Goal: Communication & Community: Participate in discussion

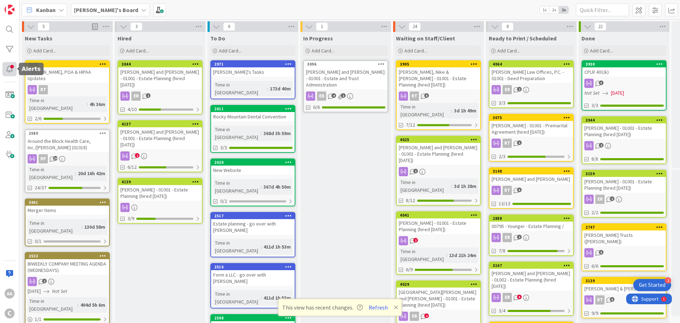
click at [9, 67] on div at bounding box center [9, 69] width 14 height 14
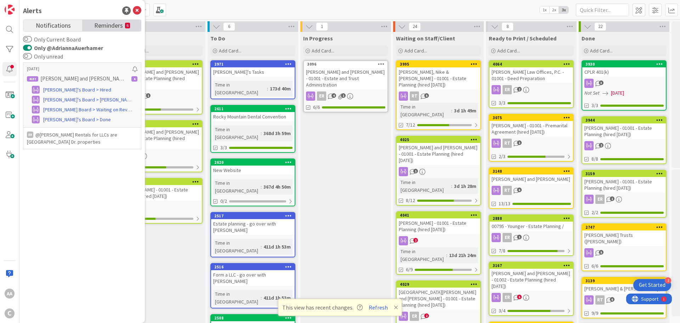
click at [114, 23] on span "Reminders" at bounding box center [108, 25] width 29 height 10
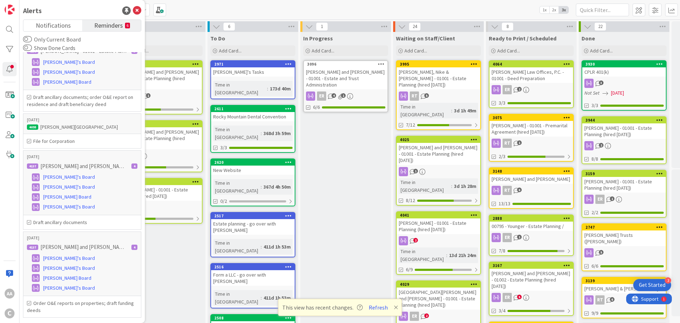
scroll to position [102, 0]
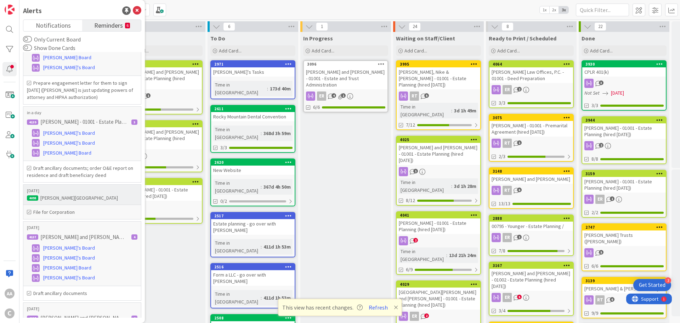
click at [53, 209] on h6 "File for Corporation" at bounding box center [82, 211] width 110 height 7
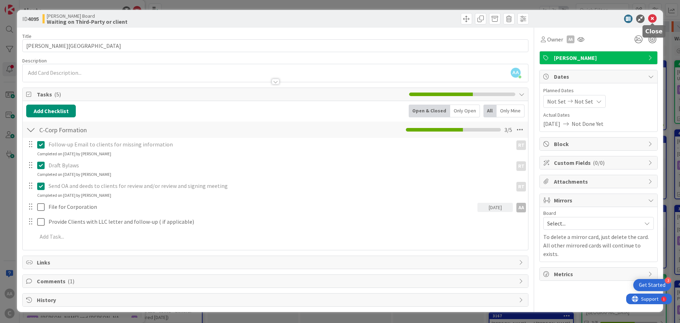
click at [654, 19] on icon at bounding box center [652, 19] width 8 height 8
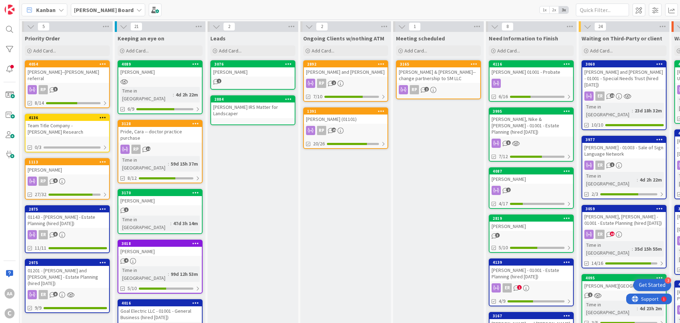
click at [100, 13] on b "[PERSON_NAME] Board" at bounding box center [103, 9] width 59 height 7
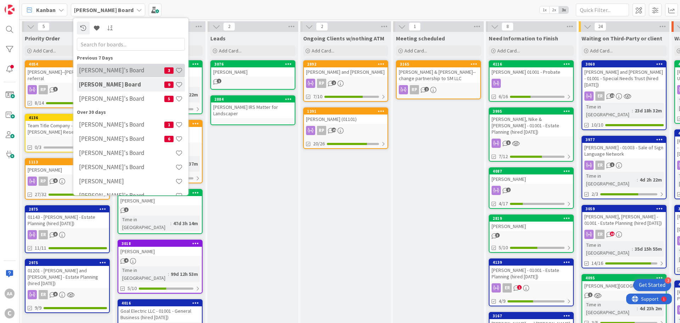
click at [110, 66] on div "[PERSON_NAME]'s Board 3" at bounding box center [131, 70] width 108 height 13
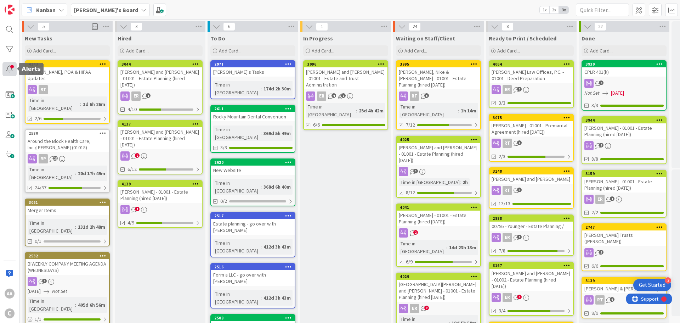
click at [12, 67] on div at bounding box center [9, 69] width 14 height 14
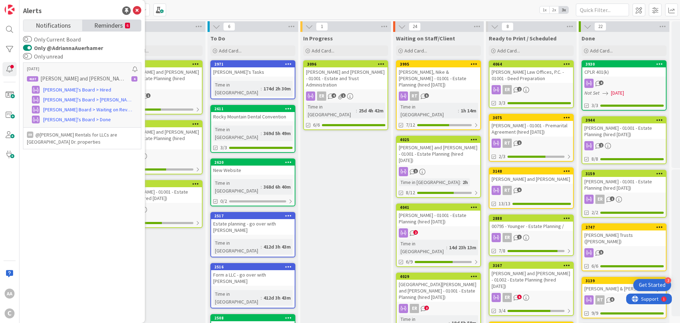
click at [98, 27] on span "Reminders" at bounding box center [108, 25] width 29 height 10
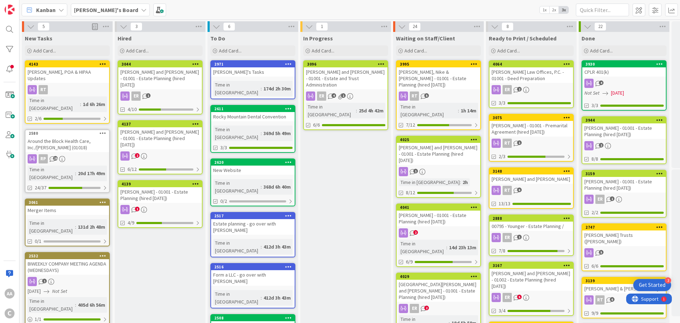
click at [442, 143] on div "[PERSON_NAME] and [PERSON_NAME] - 01001 - Estate Planning (hired [DATE])" at bounding box center [439, 154] width 84 height 22
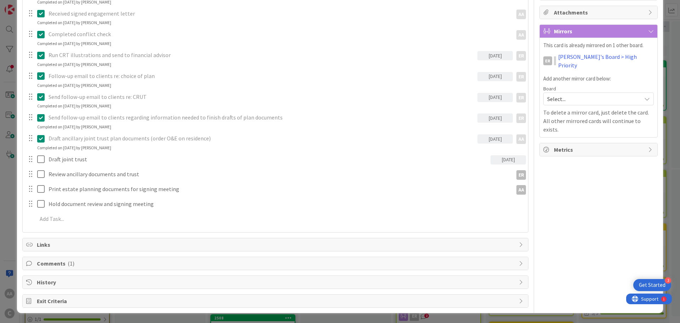
click at [55, 263] on span "Comments ( 1 )" at bounding box center [276, 263] width 478 height 8
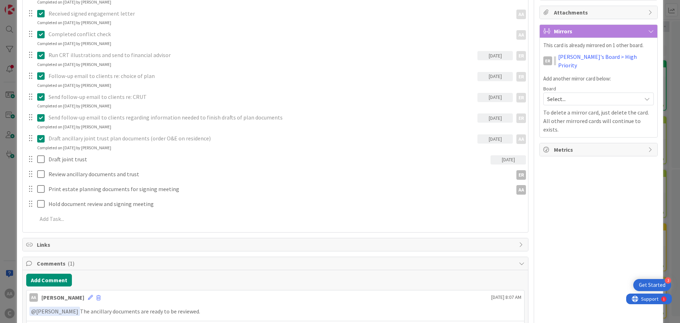
scroll to position [234, 0]
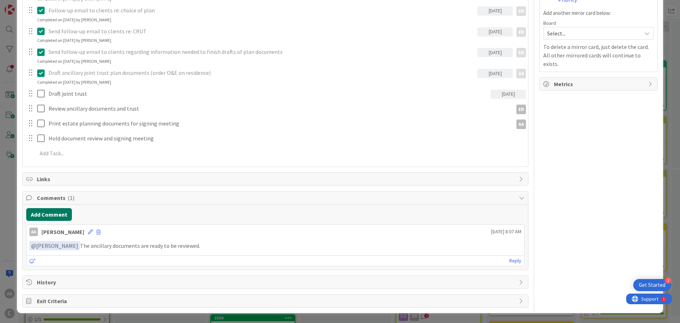
click at [52, 211] on button "Add Comment" at bounding box center [49, 214] width 46 height 13
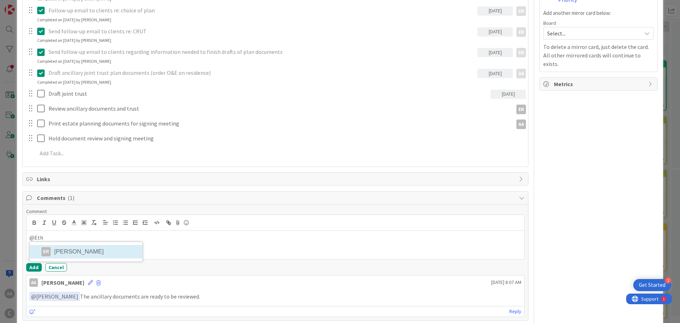
click at [68, 254] on li "ER [PERSON_NAME]" at bounding box center [86, 251] width 113 height 13
click at [72, 238] on p "﻿ @ [PERSON_NAME] ﻿ the other documents are there now." at bounding box center [275, 238] width 492 height 10
click at [38, 267] on button "Add" at bounding box center [34, 267] width 16 height 8
